Goal: Communication & Community: Answer question/provide support

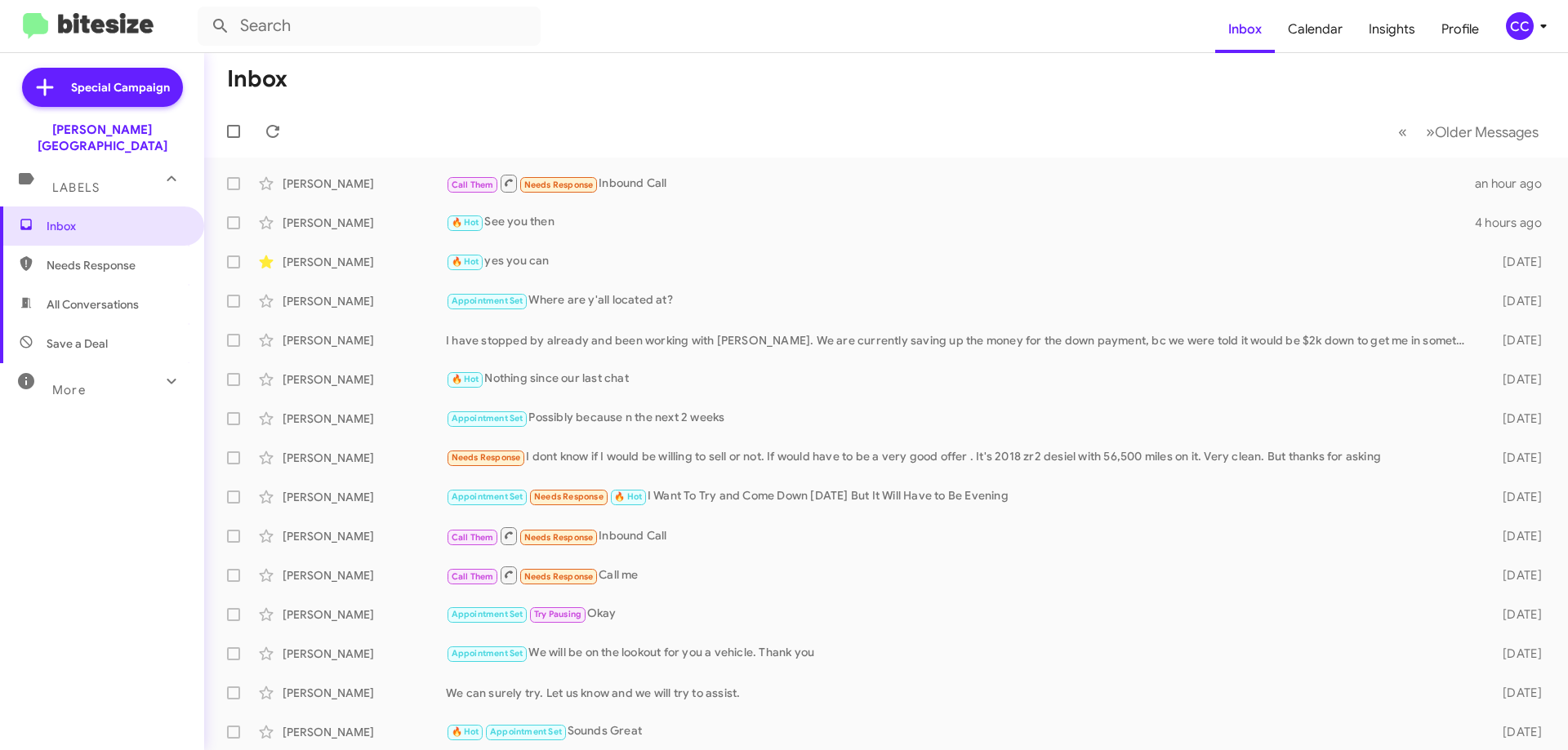
click at [81, 258] on span "Needs Response" at bounding box center [115, 265] width 139 height 17
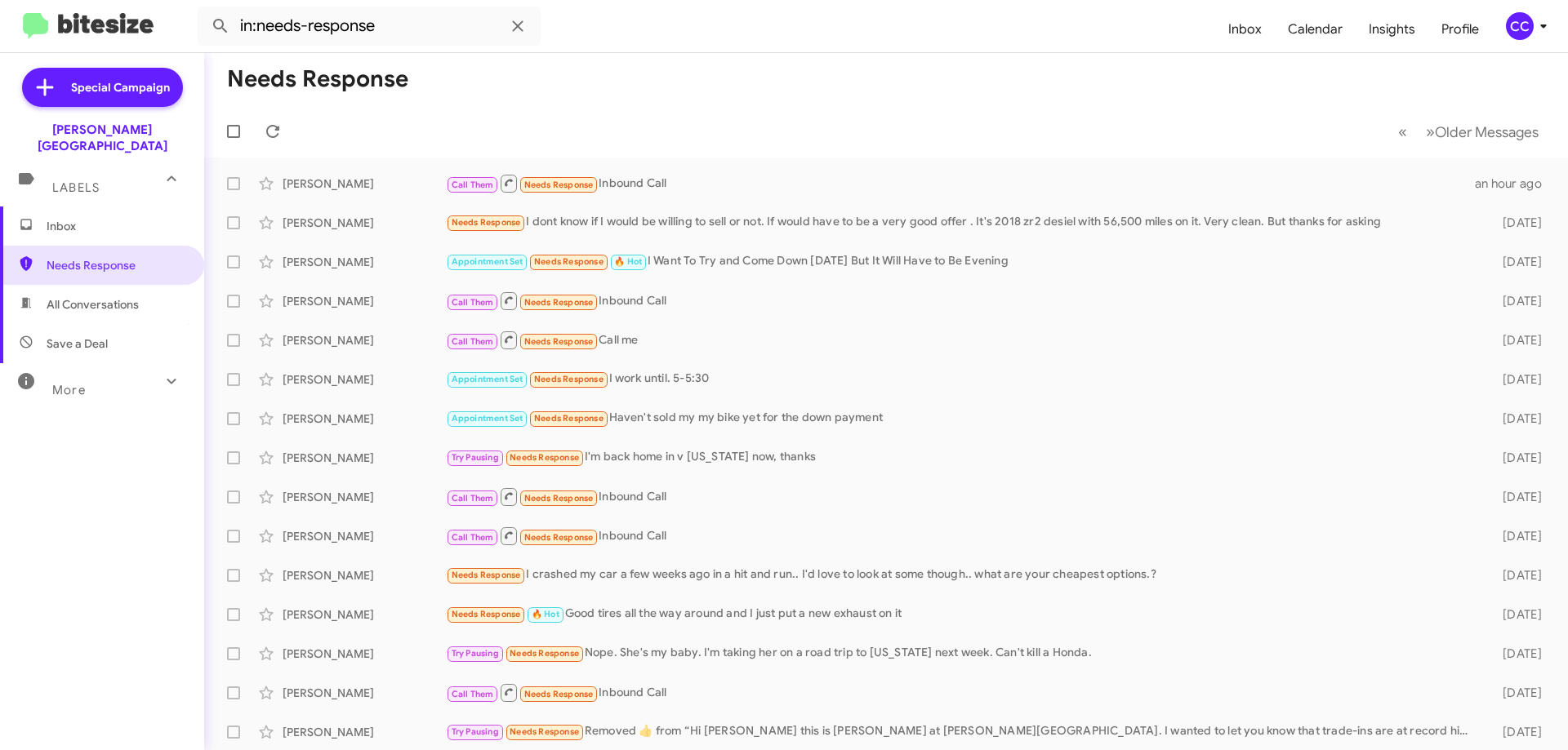
click at [102, 297] on span "All Conversations" at bounding box center [92, 305] width 92 height 17
type input "in:all-conversations"
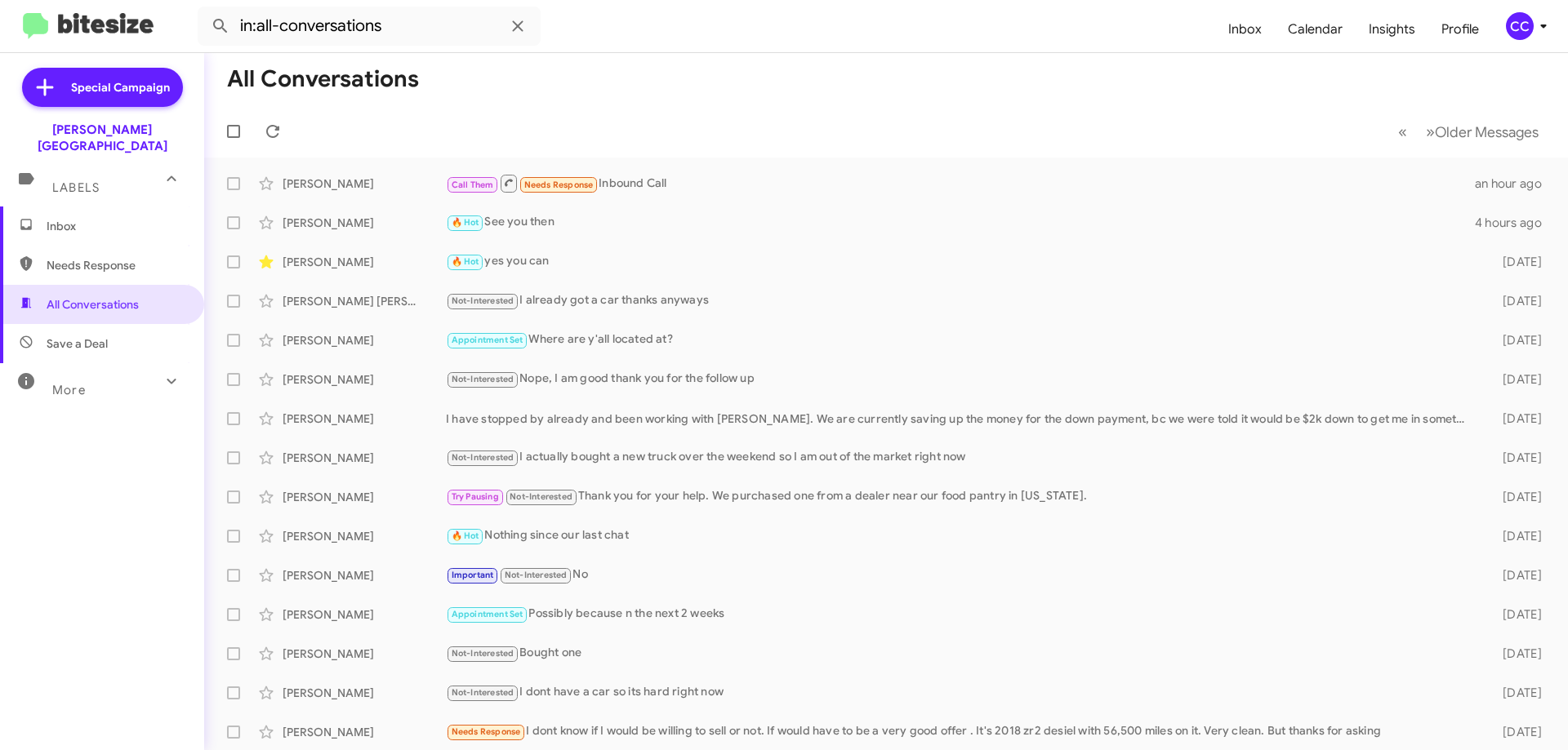
click at [73, 218] on span "Inbox" at bounding box center [115, 226] width 139 height 17
